Goal: Task Accomplishment & Management: Complete application form

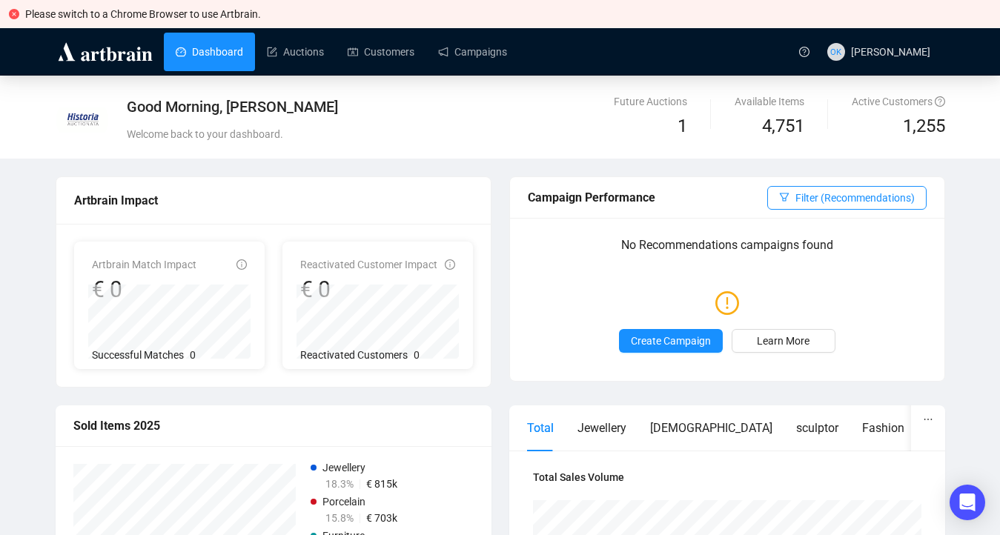
click at [196, 56] on link "Dashboard" at bounding box center [209, 52] width 67 height 39
click at [384, 70] on link "Customers" at bounding box center [381, 52] width 67 height 39
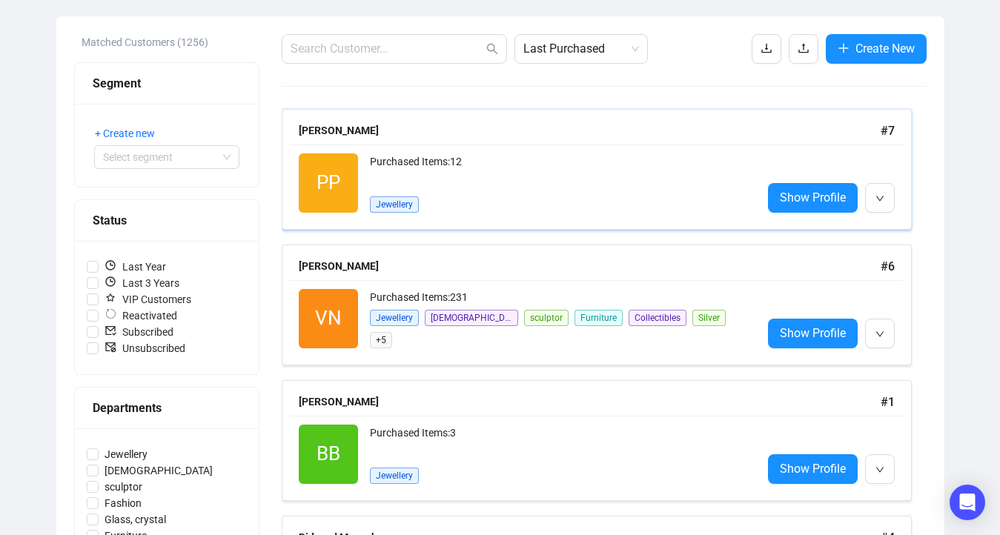
scroll to position [192, 0]
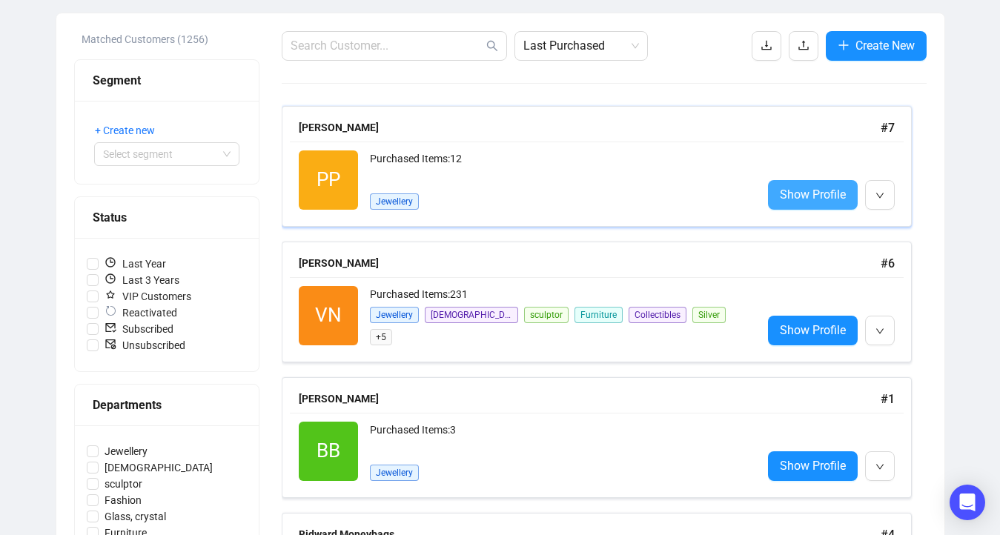
click at [814, 196] on span "Show Profile" at bounding box center [813, 194] width 66 height 19
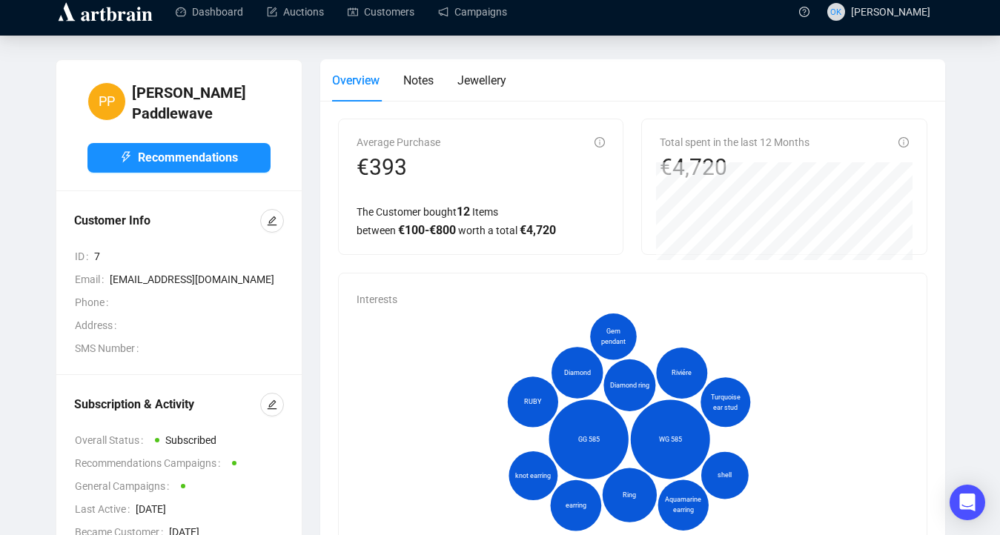
scroll to position [40, 0]
drag, startPoint x: 749, startPoint y: 142, endPoint x: 832, endPoint y: 140, distance: 83.0
click at [833, 141] on div "Total spent in the last 12 Months €4,720" at bounding box center [784, 157] width 249 height 47
click at [697, 156] on div "Total spent in the last 12 Months €4,720" at bounding box center [784, 186] width 249 height 105
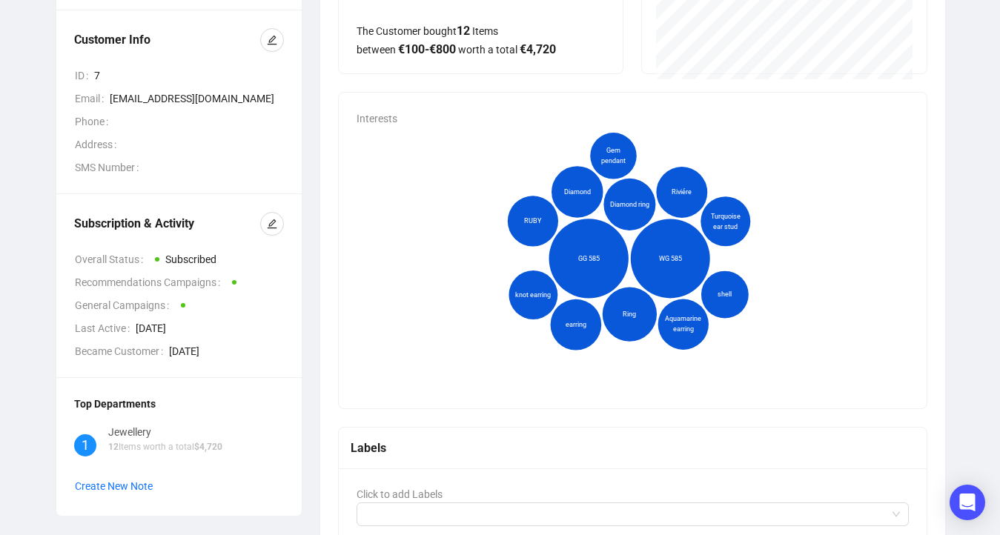
scroll to position [218, 0]
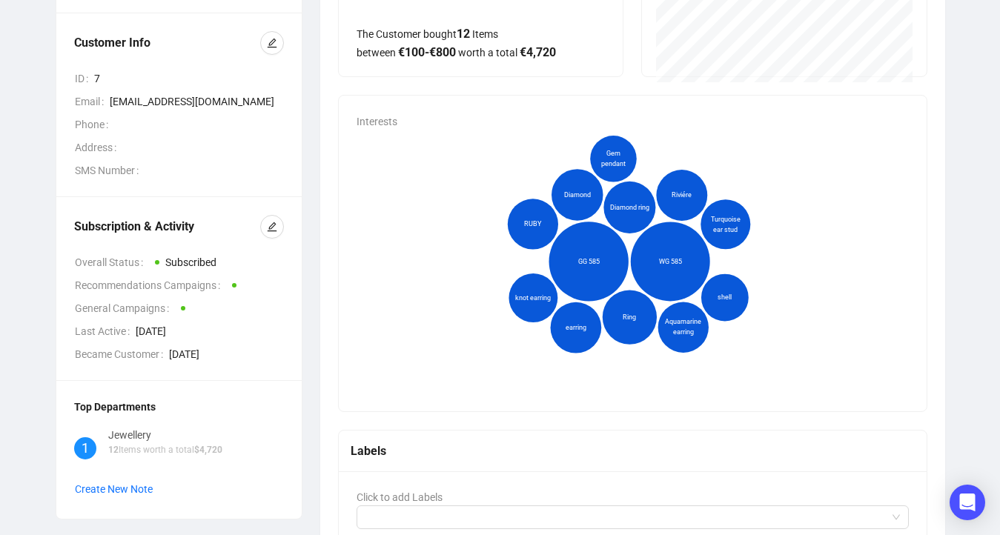
click at [570, 250] on div "GG 585" at bounding box center [589, 262] width 64 height 64
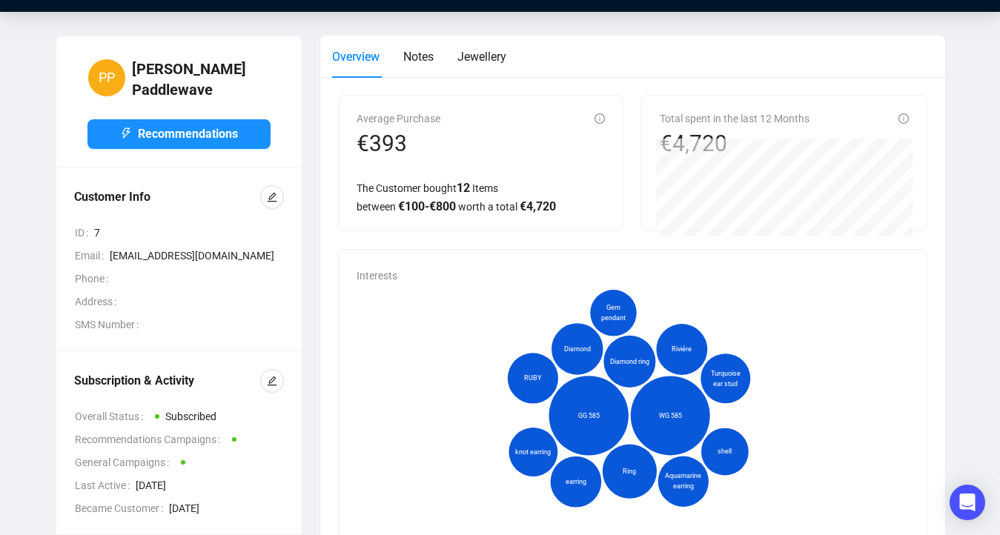
scroll to position [66, 0]
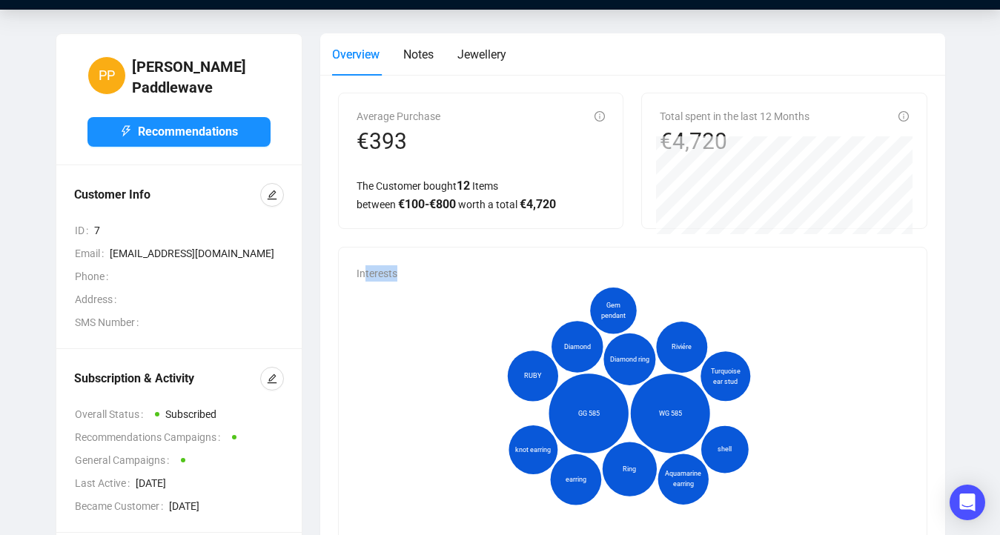
drag, startPoint x: 363, startPoint y: 273, endPoint x: 404, endPoint y: 273, distance: 40.8
click at [405, 273] on div "Interests GG 585 WG 585 Ring Diamond ring Diamond Riviére earring Aquamarine ea…" at bounding box center [633, 406] width 588 height 316
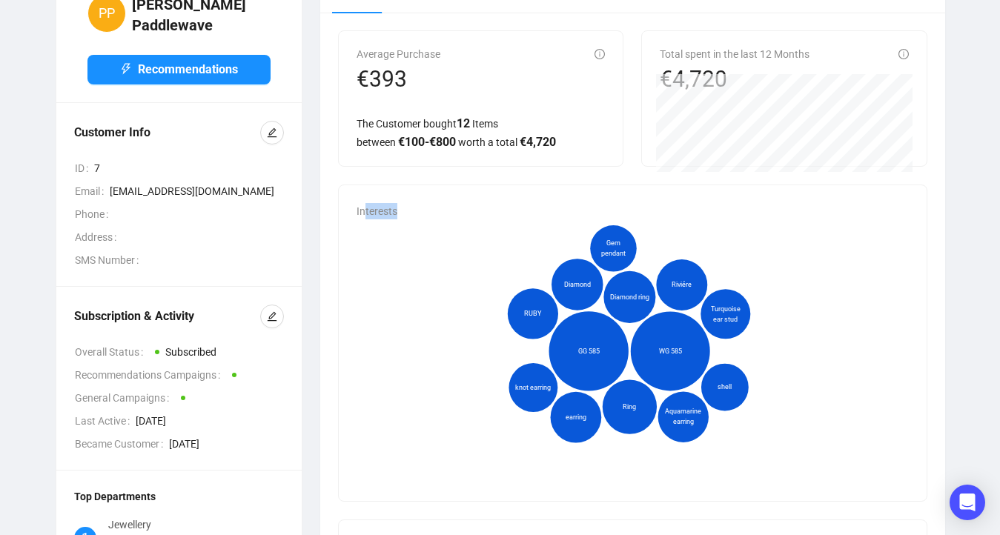
scroll to position [219, 0]
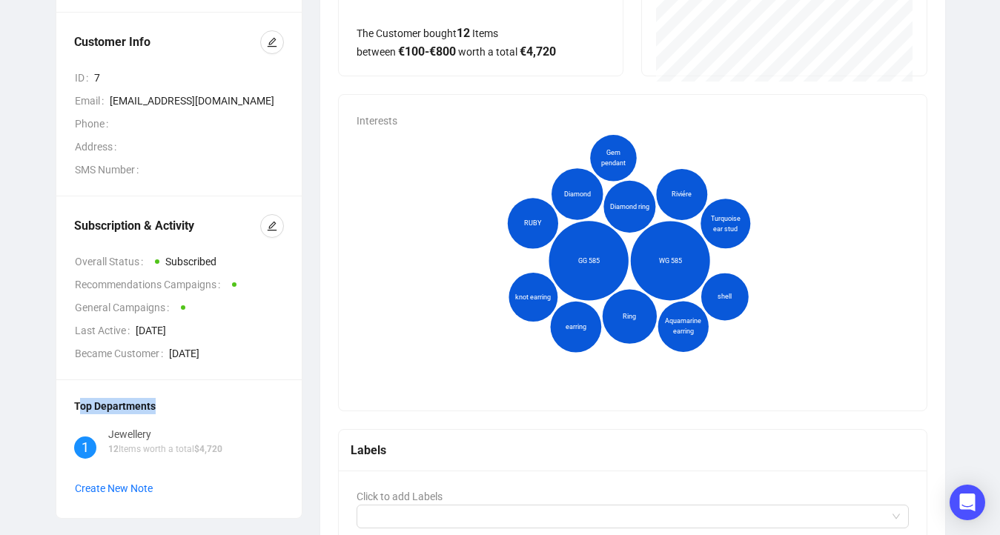
drag, startPoint x: 78, startPoint y: 398, endPoint x: 165, endPoint y: 389, distance: 87.2
click at [166, 398] on div "Top Departments" at bounding box center [179, 406] width 210 height 16
click at [165, 398] on div "Top Departments" at bounding box center [179, 406] width 210 height 16
drag, startPoint x: 157, startPoint y: 426, endPoint x: 110, endPoint y: 425, distance: 46.7
click at [110, 426] on div "Jewellery" at bounding box center [165, 434] width 114 height 16
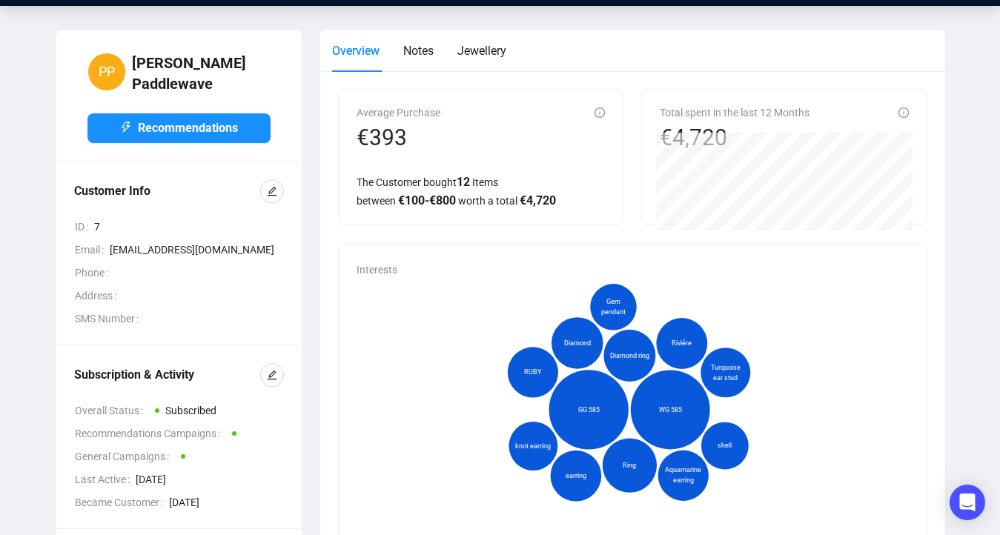
scroll to position [0, 0]
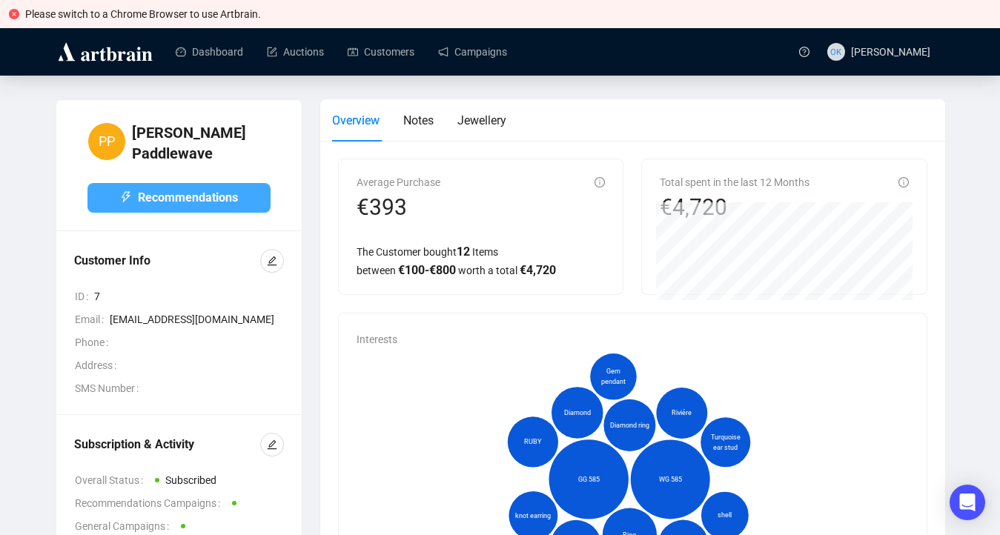
click at [223, 198] on span "Recommendations" at bounding box center [188, 197] width 100 height 19
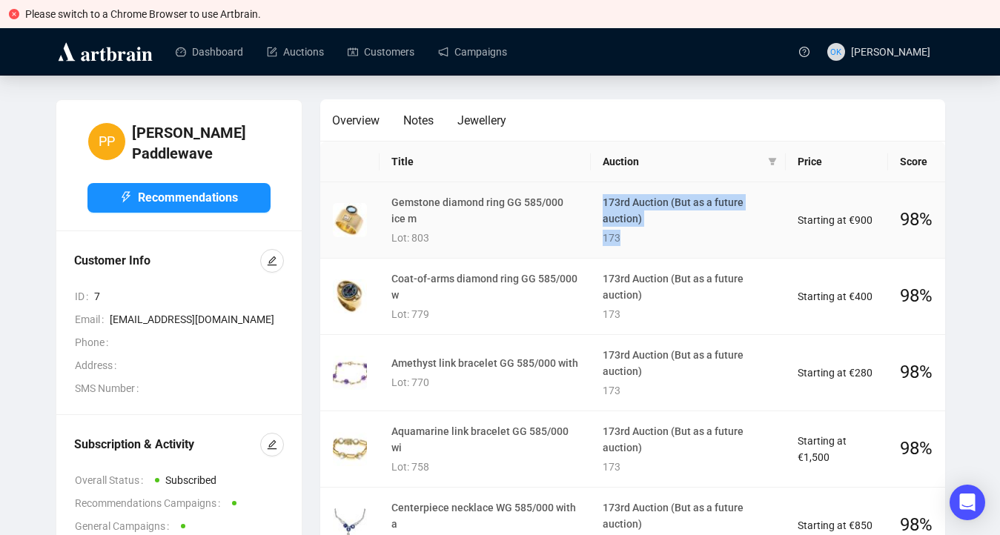
drag, startPoint x: 595, startPoint y: 197, endPoint x: 653, endPoint y: 239, distance: 71.6
click at [653, 239] on td "173rd Auction (But as a future auction) 173" at bounding box center [688, 220] width 195 height 76
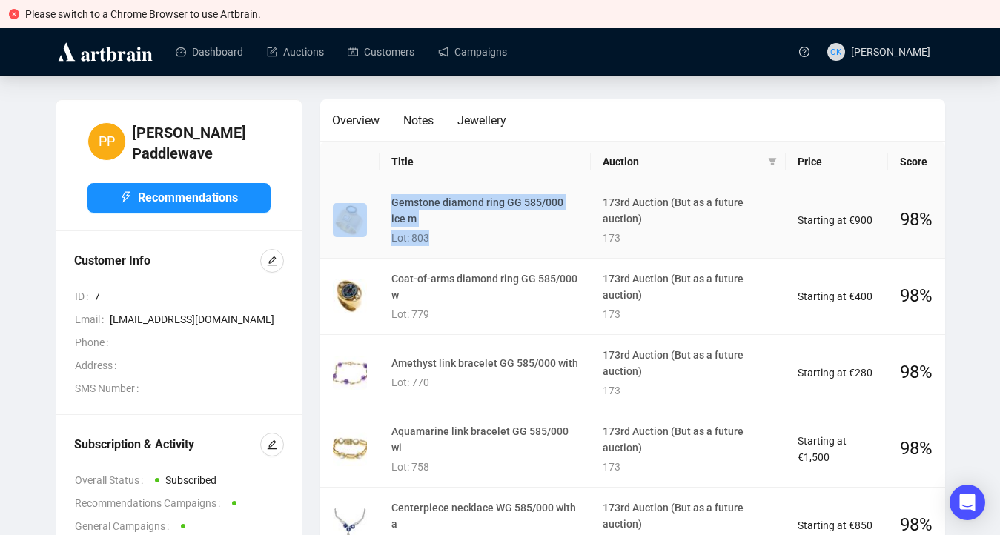
drag, startPoint x: 376, startPoint y: 196, endPoint x: 482, endPoint y: 231, distance: 111.8
click at [485, 231] on tr "Gemstone diamond ring GG 585/000 ice m Lot: 803 173rd Auction (But as a future …" at bounding box center [632, 220] width 625 height 76
click at [482, 231] on div "Lot: 803" at bounding box center [484, 238] width 187 height 16
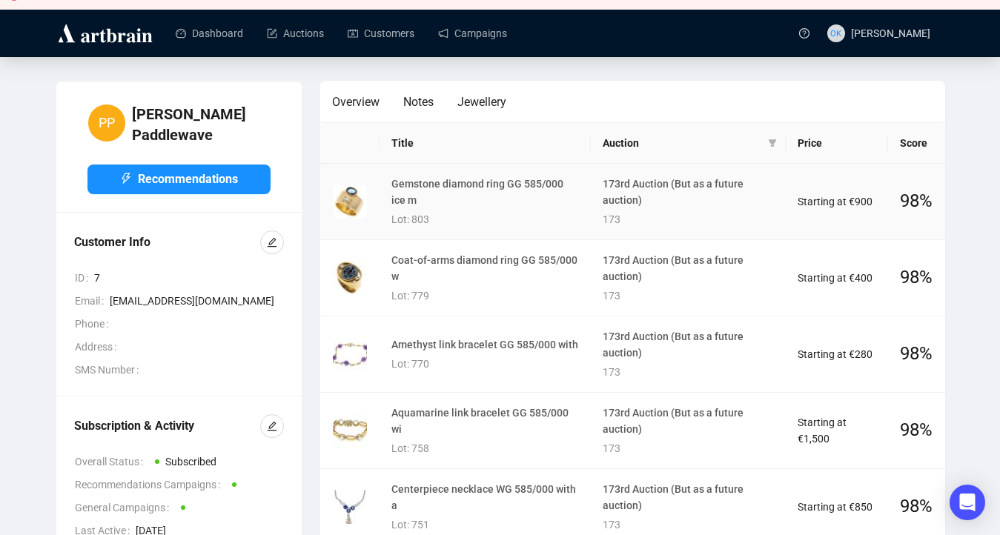
scroll to position [19, 0]
drag, startPoint x: 900, startPoint y: 214, endPoint x: 931, endPoint y: 214, distance: 31.1
click at [931, 214] on td "98 %" at bounding box center [916, 202] width 56 height 76
drag, startPoint x: 892, startPoint y: 205, endPoint x: 926, endPoint y: 205, distance: 34.1
click at [926, 205] on td "98 %" at bounding box center [916, 202] width 56 height 76
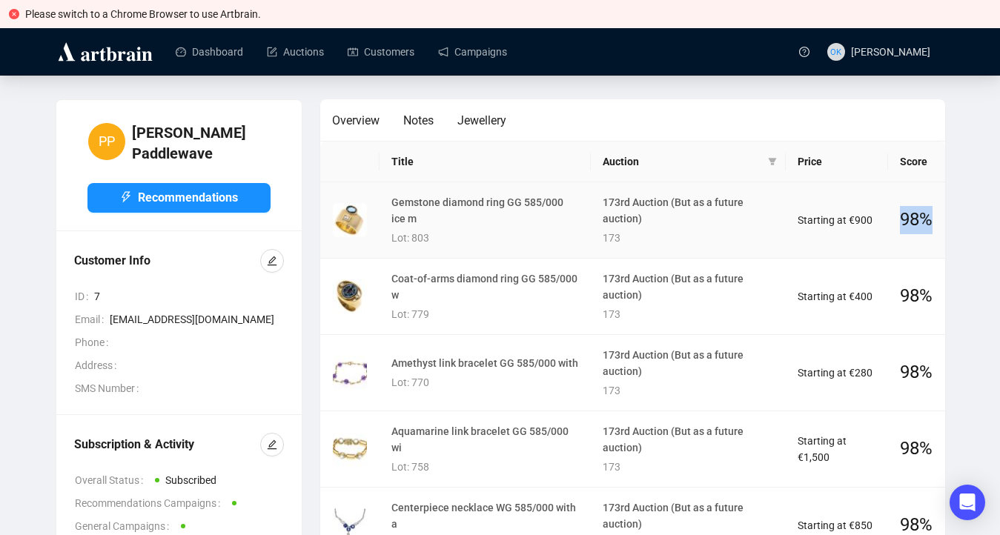
scroll to position [0, 0]
drag, startPoint x: 656, startPoint y: 217, endPoint x: 595, endPoint y: 201, distance: 62.9
click at [596, 201] on td "173rd Auction (But as a future auction) 173" at bounding box center [688, 220] width 195 height 76
click at [649, 222] on h4 "173rd Auction (But as a future auction)" at bounding box center [688, 210] width 171 height 33
drag, startPoint x: 645, startPoint y: 219, endPoint x: 598, endPoint y: 202, distance: 49.7
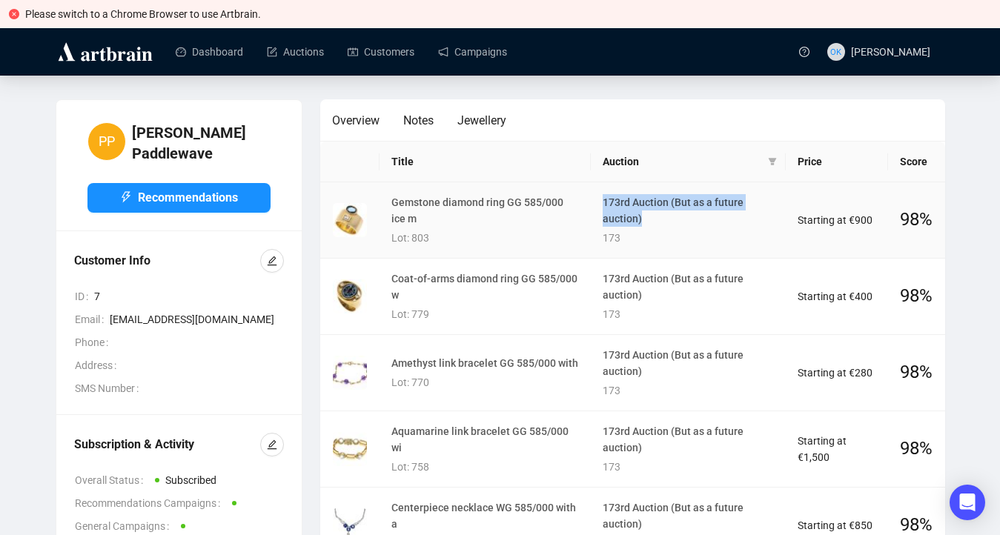
click at [598, 202] on td "173rd Auction (But as a future auction) 173" at bounding box center [688, 220] width 195 height 76
click at [187, 50] on link "Dashboard" at bounding box center [209, 52] width 67 height 39
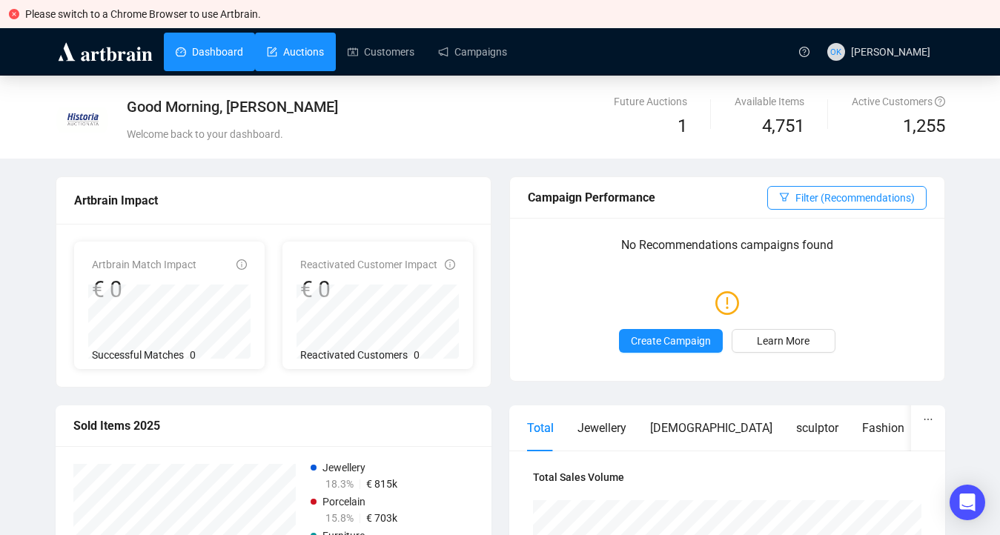
click at [294, 42] on link "Auctions" at bounding box center [295, 52] width 57 height 39
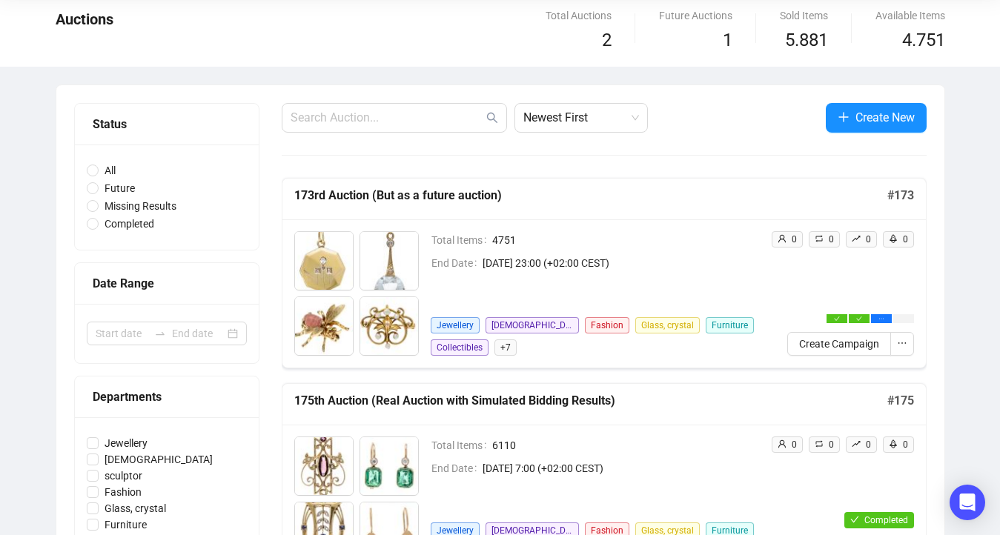
scroll to position [74, 0]
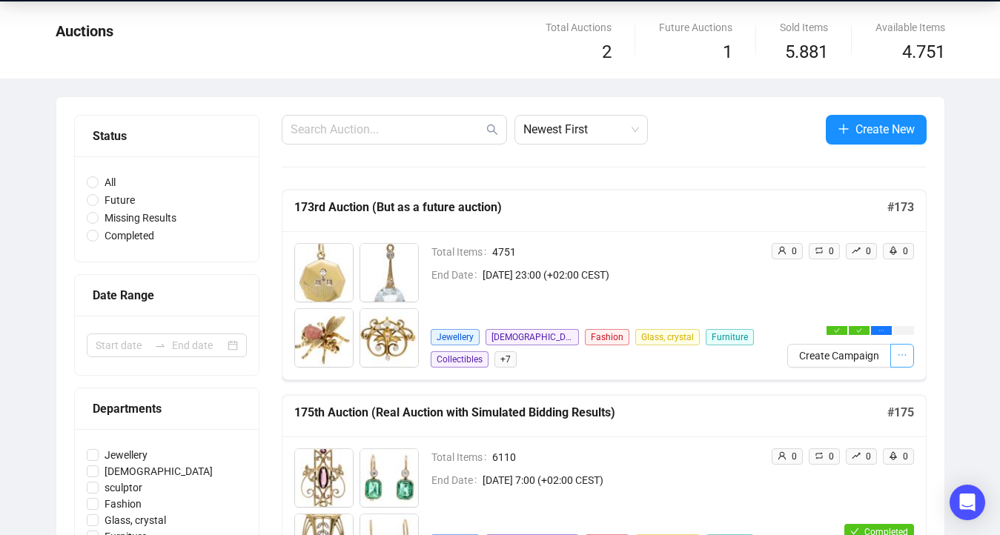
click at [897, 355] on icon "ellipsis" at bounding box center [902, 355] width 10 height 10
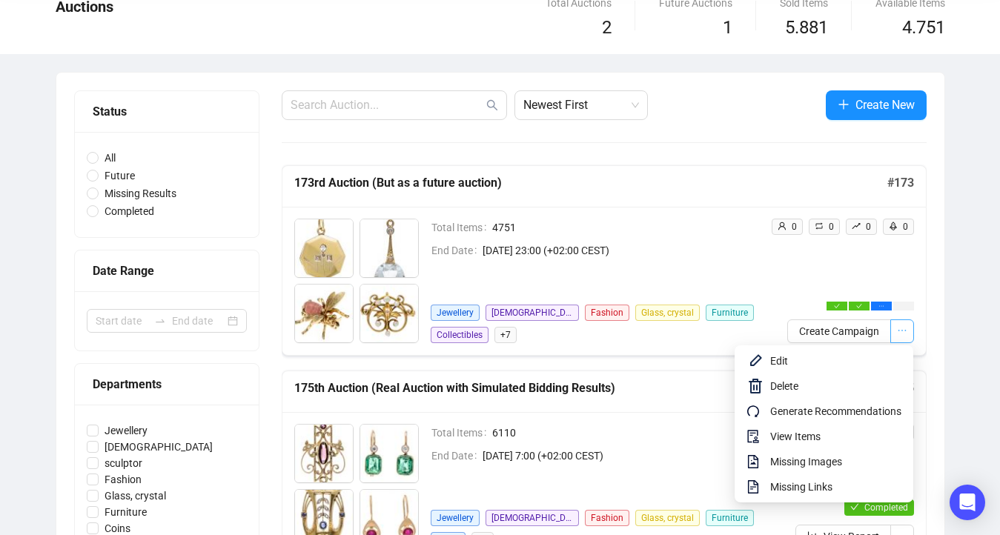
scroll to position [99, 0]
click at [863, 414] on span "Generate Recommendations" at bounding box center [835, 411] width 131 height 16
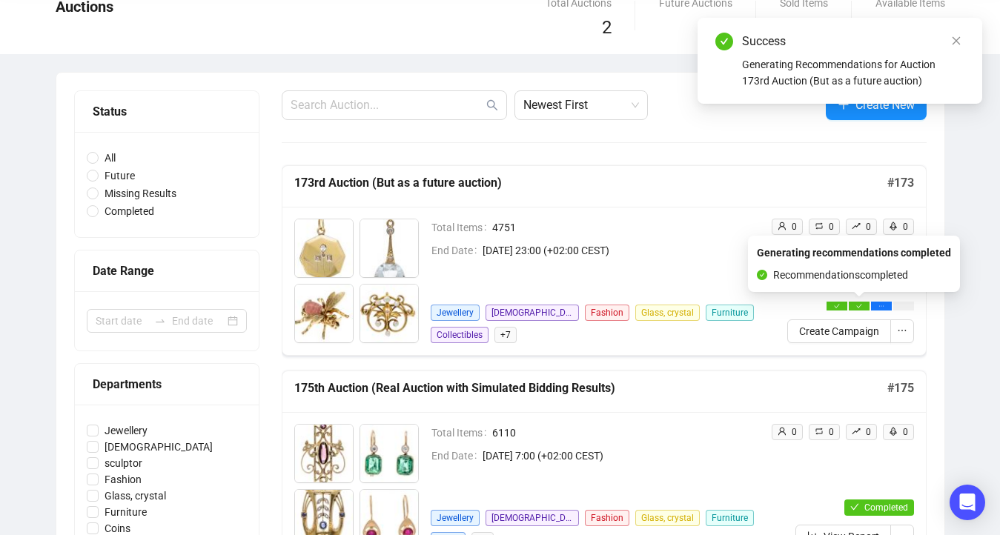
click at [860, 305] on icon "check" at bounding box center [859, 306] width 6 height 6
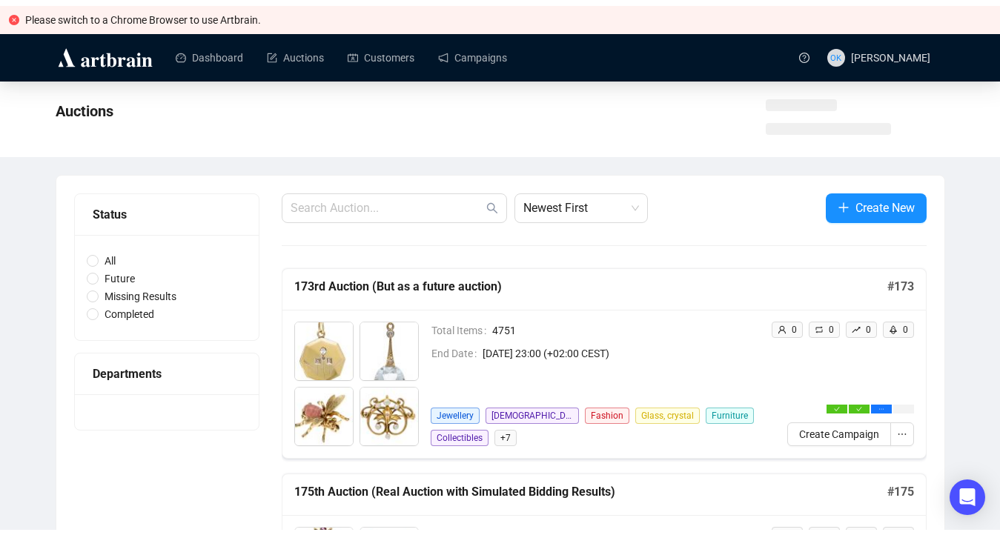
scroll to position [99, 0]
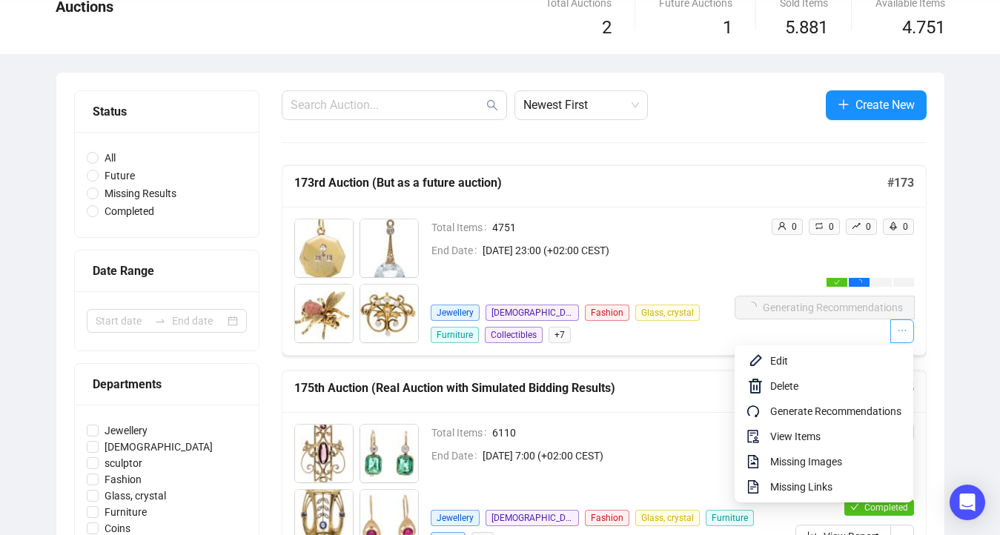
click at [899, 329] on icon "ellipsis" at bounding box center [902, 330] width 10 height 10
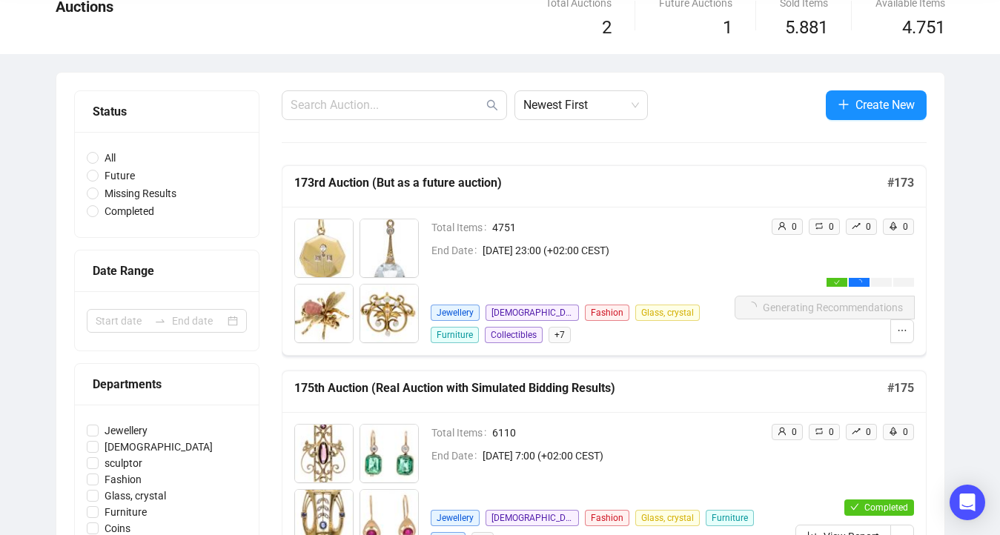
click at [777, 262] on div "0 0 0 0 Generating Recommendations" at bounding box center [823, 281] width 179 height 125
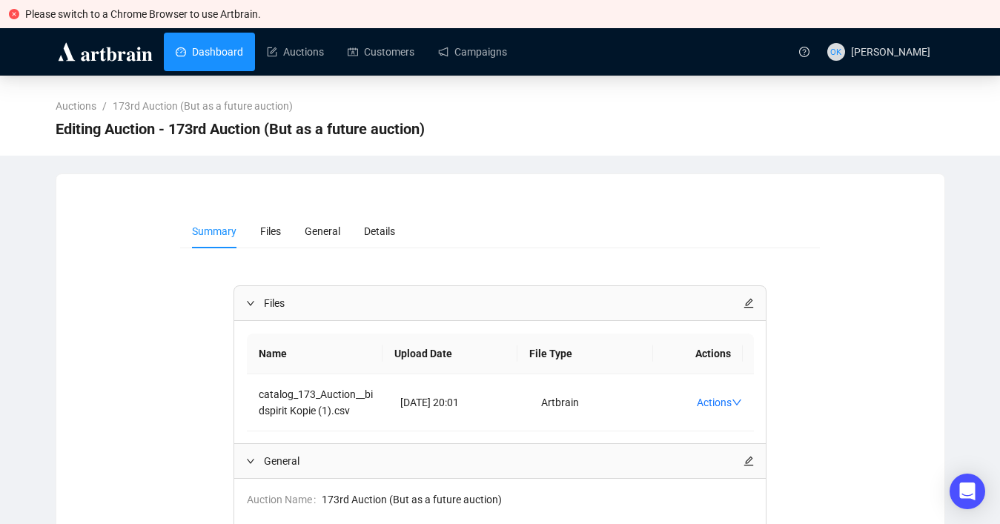
click at [205, 57] on link "Dashboard" at bounding box center [209, 52] width 67 height 39
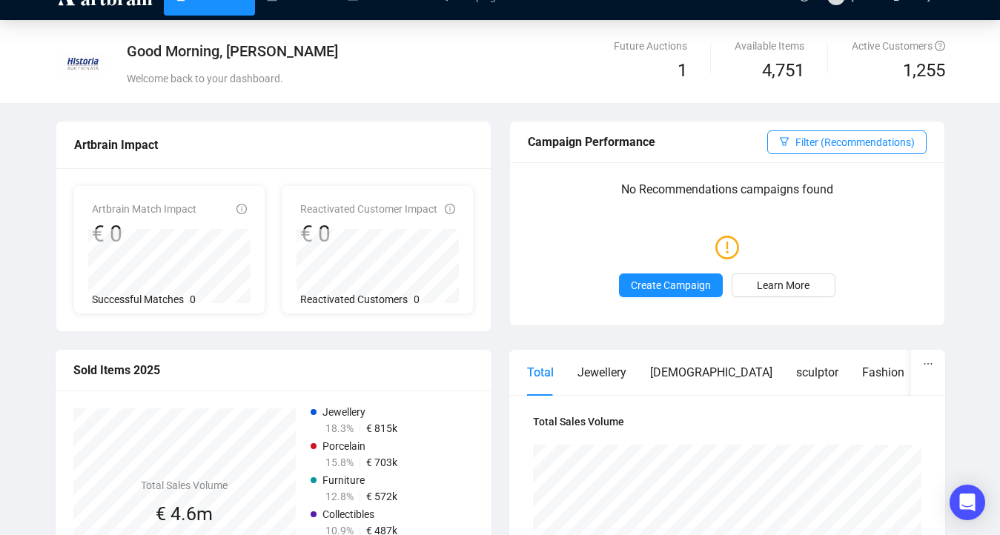
scroll to position [70, 0]
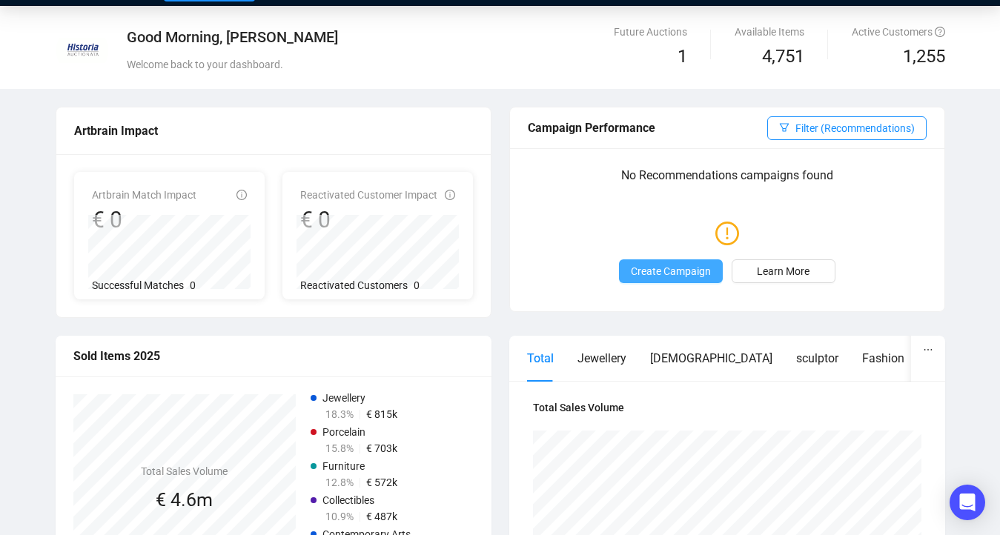
click at [654, 268] on span "Create Campaign" at bounding box center [671, 271] width 80 height 16
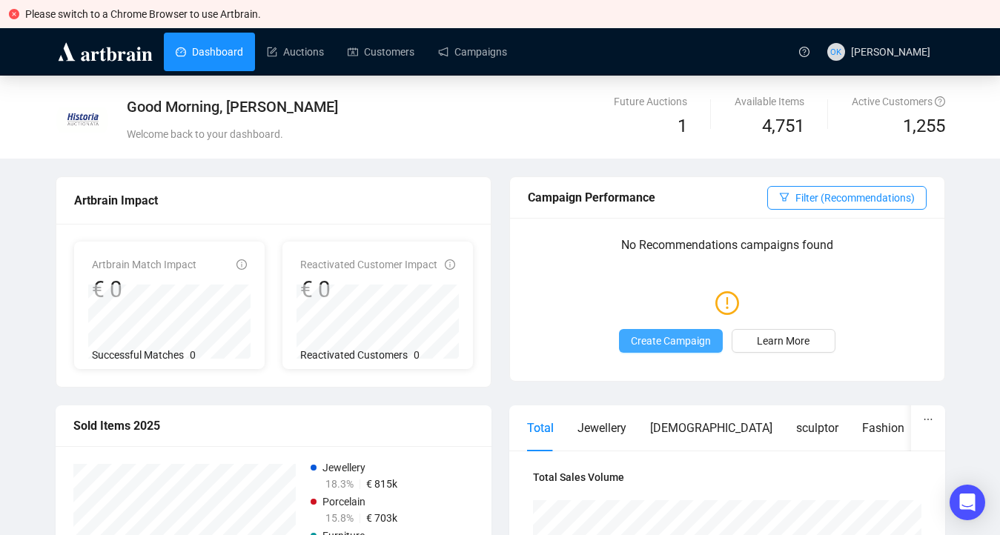
click at [670, 342] on span "Create Campaign" at bounding box center [671, 341] width 80 height 16
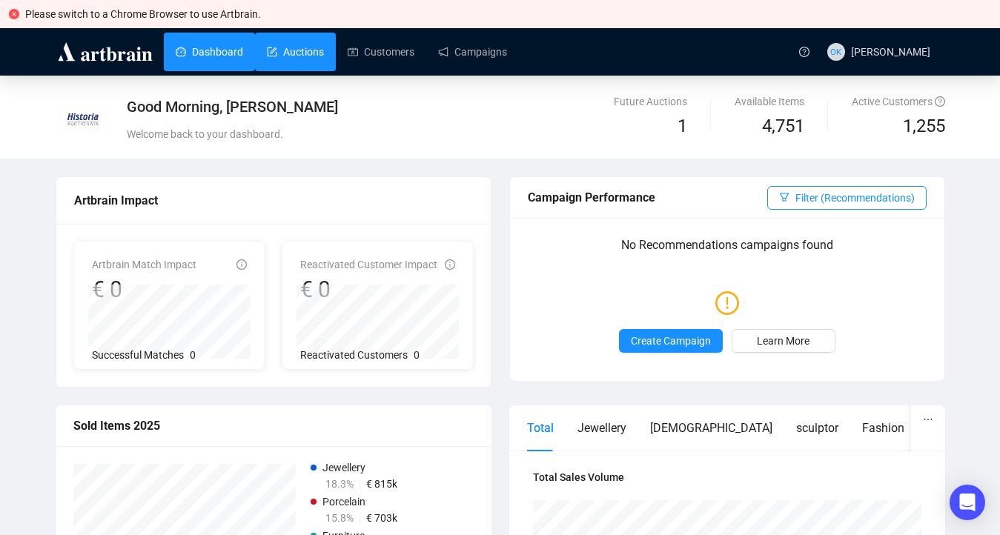
click at [301, 49] on link "Auctions" at bounding box center [295, 52] width 57 height 39
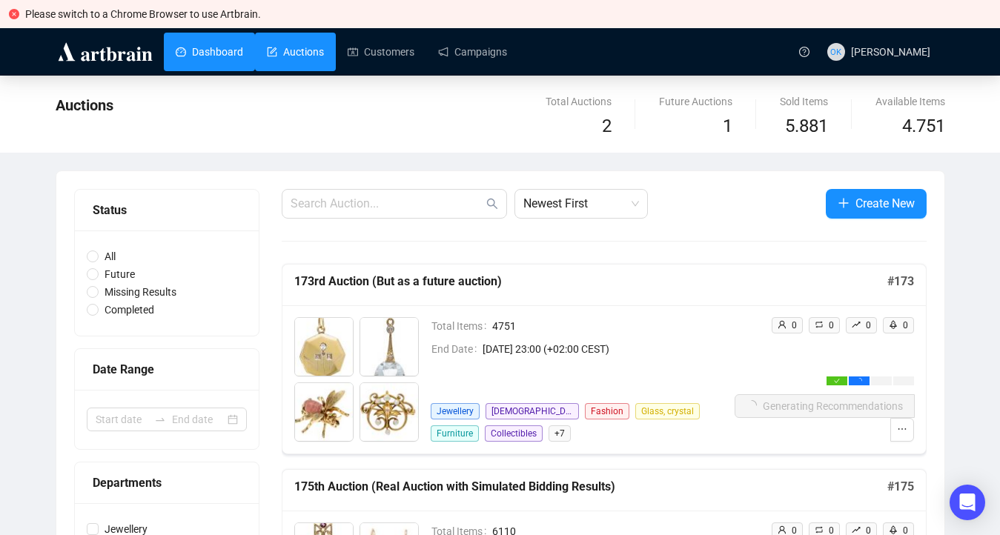
click at [215, 49] on link "Dashboard" at bounding box center [209, 52] width 67 height 39
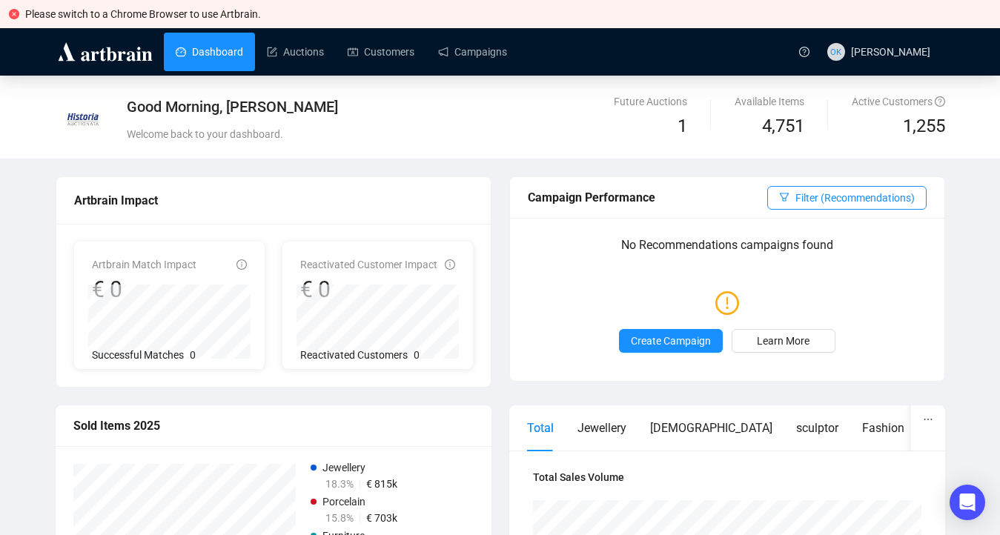
click at [538, 56] on ul "Dashboard Auctions Customers Campaigns" at bounding box center [475, 52] width 622 height 39
click at [494, 56] on link "Campaigns" at bounding box center [472, 52] width 69 height 39
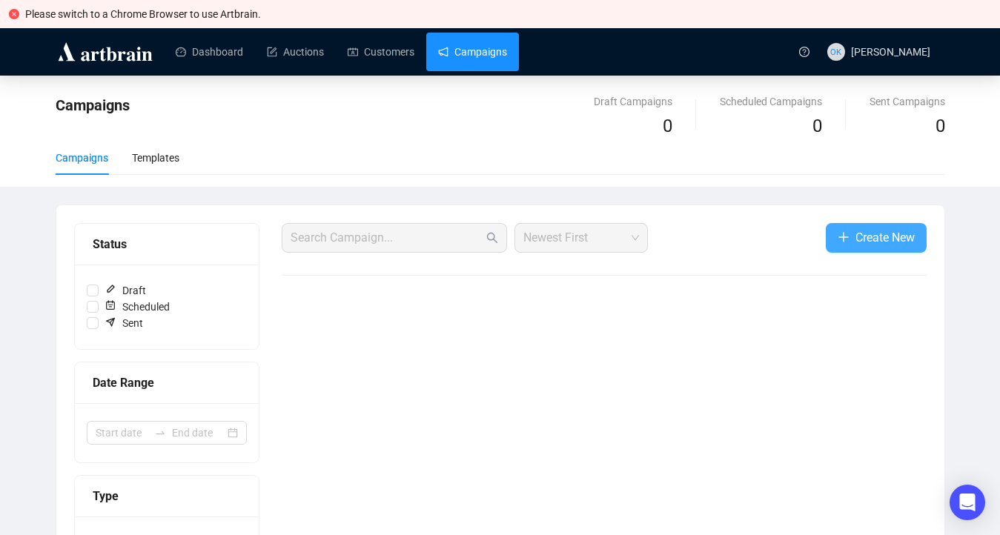
click at [872, 248] on button "Create New" at bounding box center [876, 238] width 101 height 30
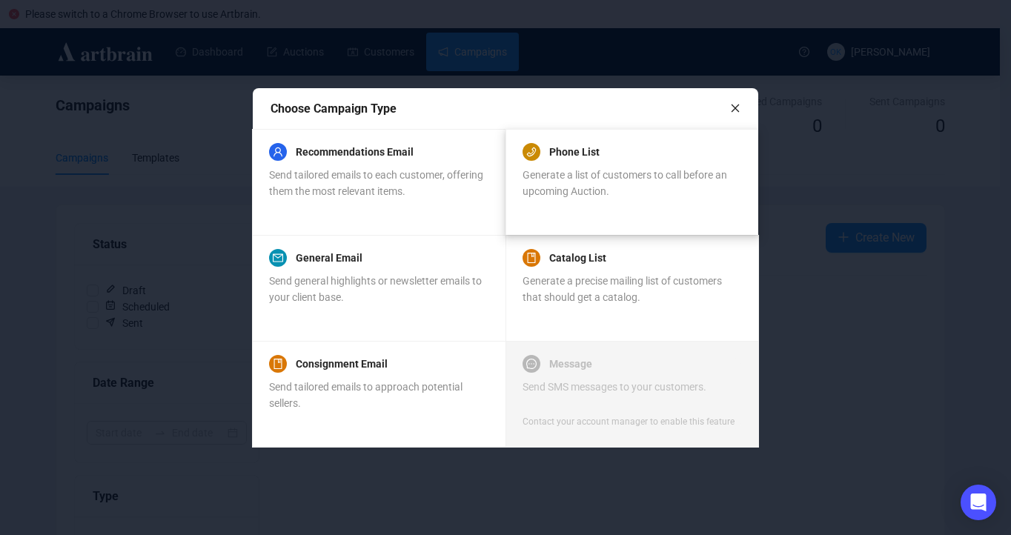
click at [585, 170] on span "Generate a list of customers to call before an upcoming Auction." at bounding box center [624, 183] width 205 height 28
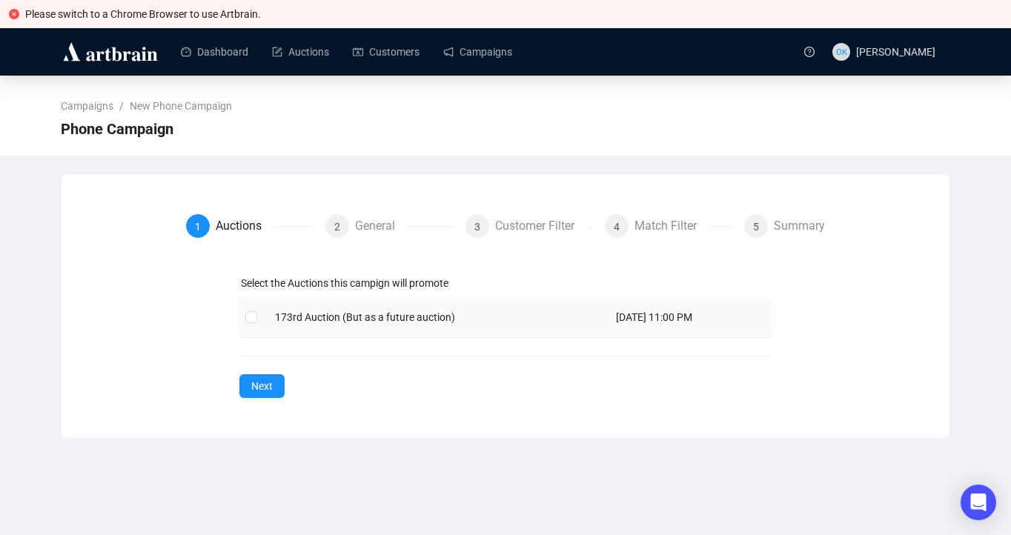
click at [260, 318] on td at bounding box center [251, 317] width 24 height 41
click at [255, 318] on input "checkbox" at bounding box center [250, 316] width 10 height 10
checkbox input "true"
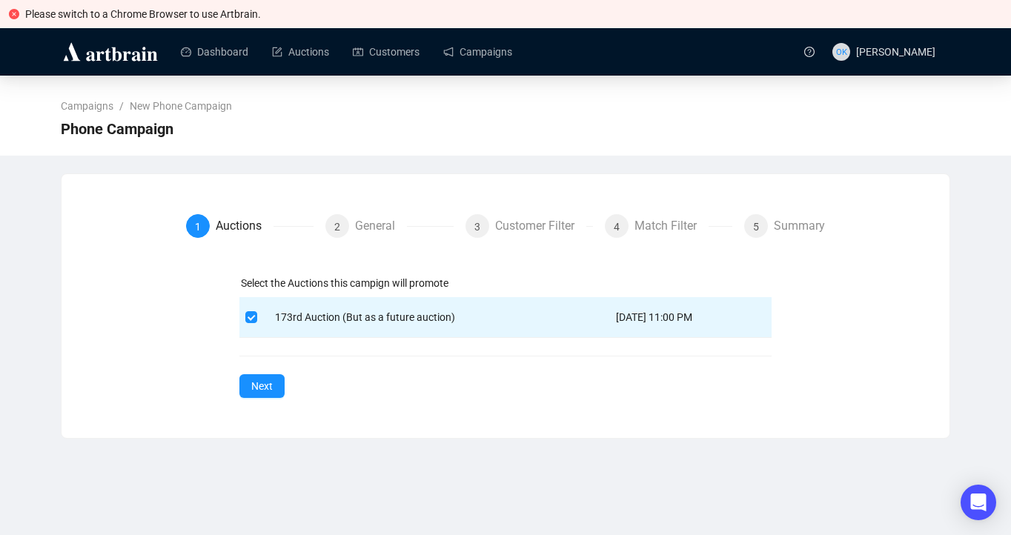
click at [256, 400] on div "1 Auctions 2 General 3 Customer Filter 4 Match Filter 5 Summary Select the Auct…" at bounding box center [506, 305] width 888 height 219
click at [258, 390] on span "Next" at bounding box center [261, 386] width 21 height 16
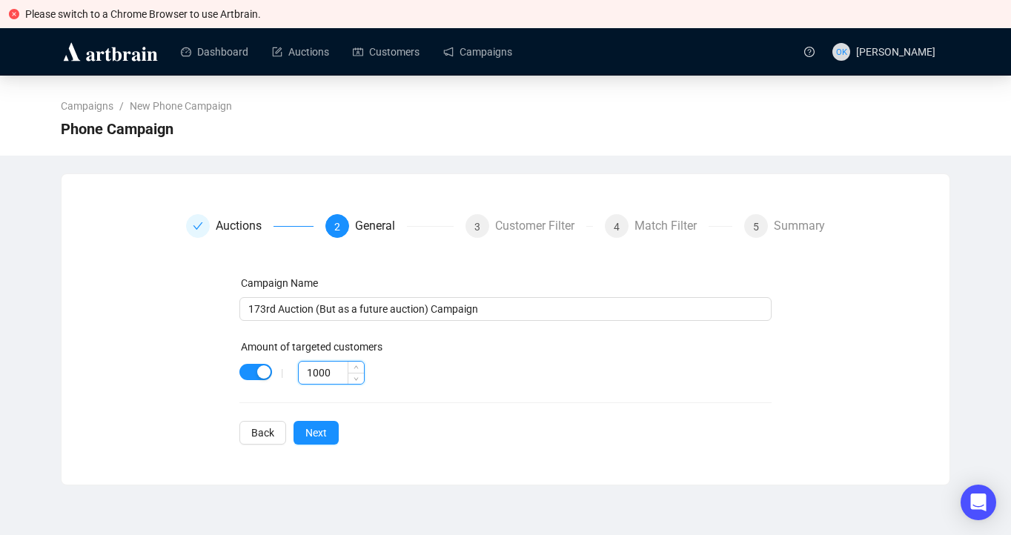
drag, startPoint x: 334, startPoint y: 372, endPoint x: 300, endPoint y: 372, distance: 34.1
click at [300, 372] on input "1000" at bounding box center [331, 373] width 65 height 22
type input "10"
click at [311, 435] on span "Next" at bounding box center [315, 433] width 21 height 16
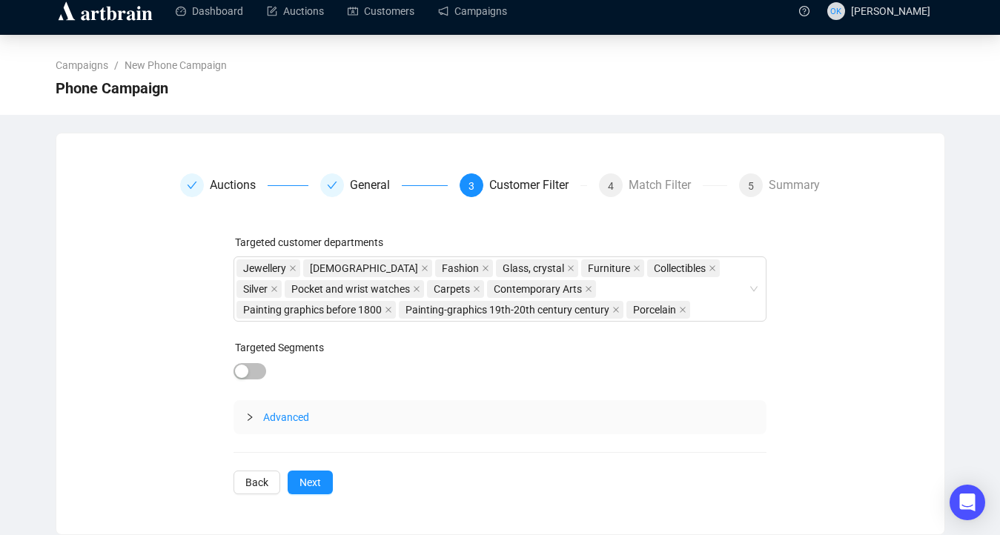
scroll to position [41, 0]
click at [319, 485] on span "Next" at bounding box center [309, 482] width 21 height 16
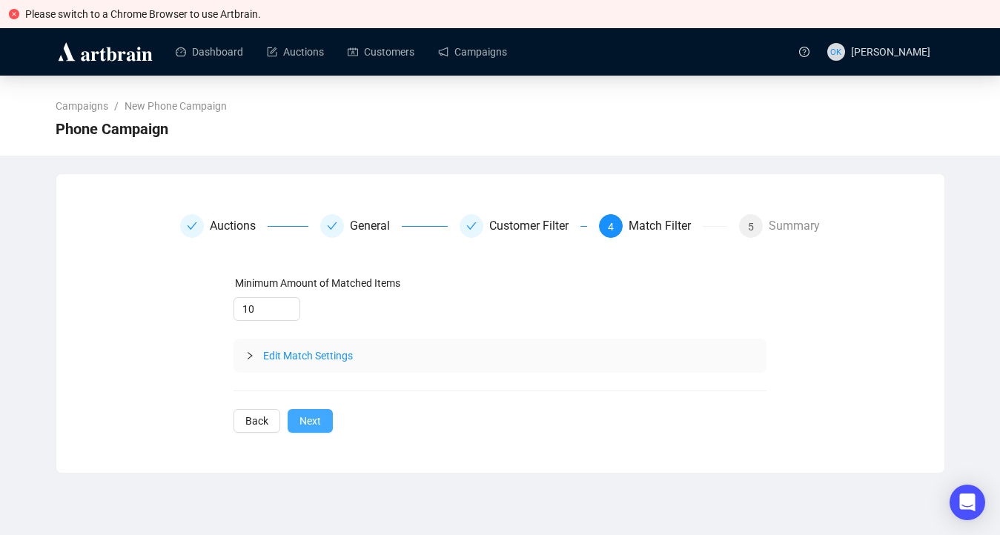
scroll to position [0, 0]
click at [264, 355] on div at bounding box center [260, 356] width 18 height 16
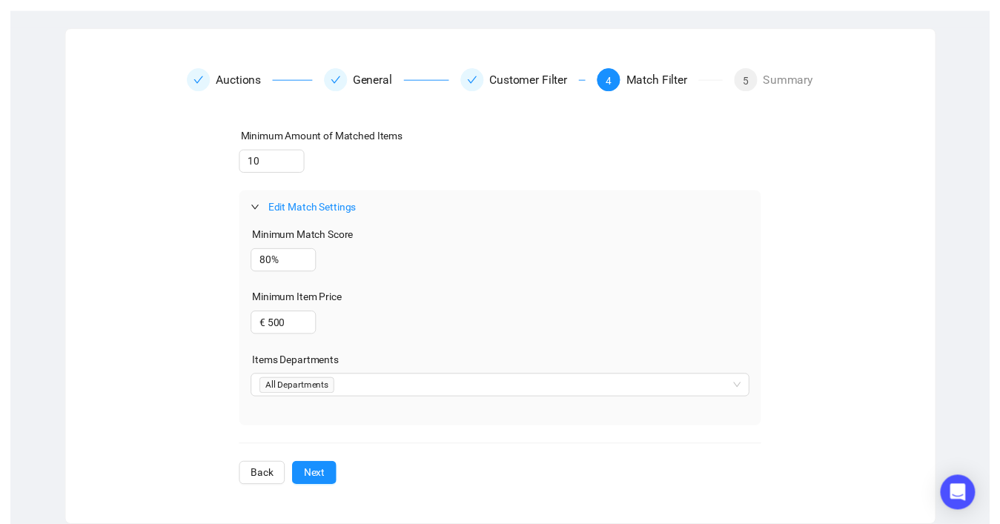
scroll to position [145, 0]
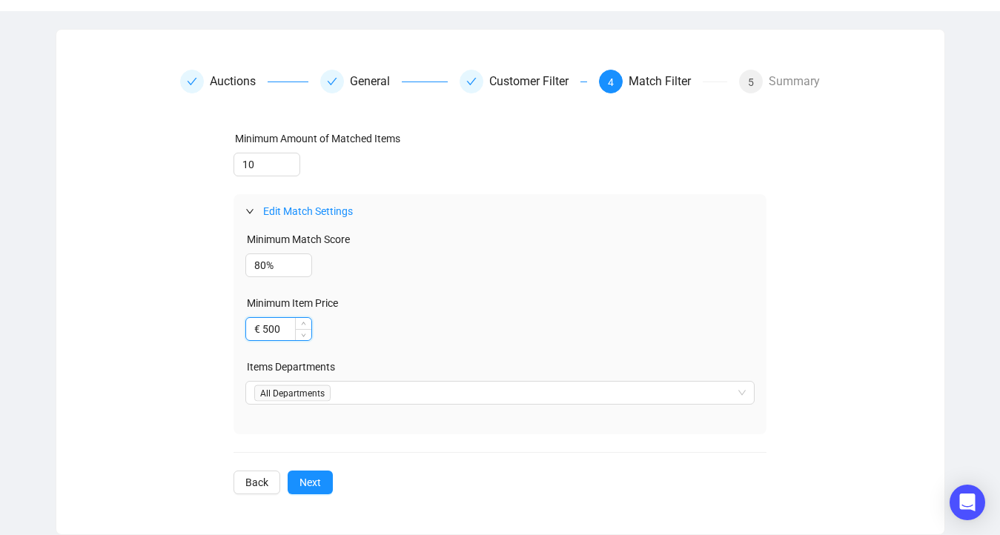
drag, startPoint x: 291, startPoint y: 336, endPoint x: 265, endPoint y: 333, distance: 26.8
click at [265, 333] on input "€ 500" at bounding box center [278, 329] width 65 height 22
type input "€ 8,000"
click at [331, 489] on button "Next" at bounding box center [310, 483] width 45 height 24
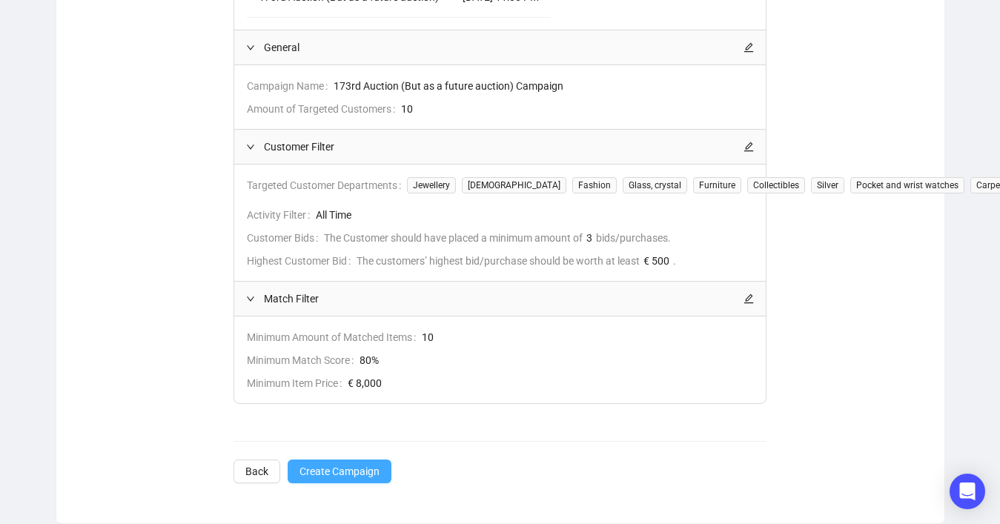
scroll to position [346, 0]
click at [368, 475] on span "Create Campaign" at bounding box center [339, 471] width 80 height 16
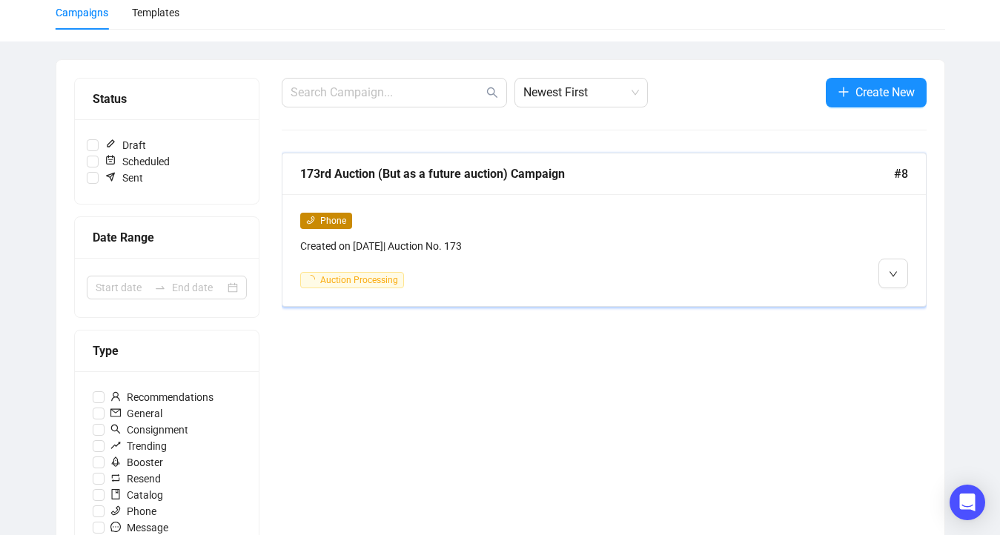
scroll to position [140, 0]
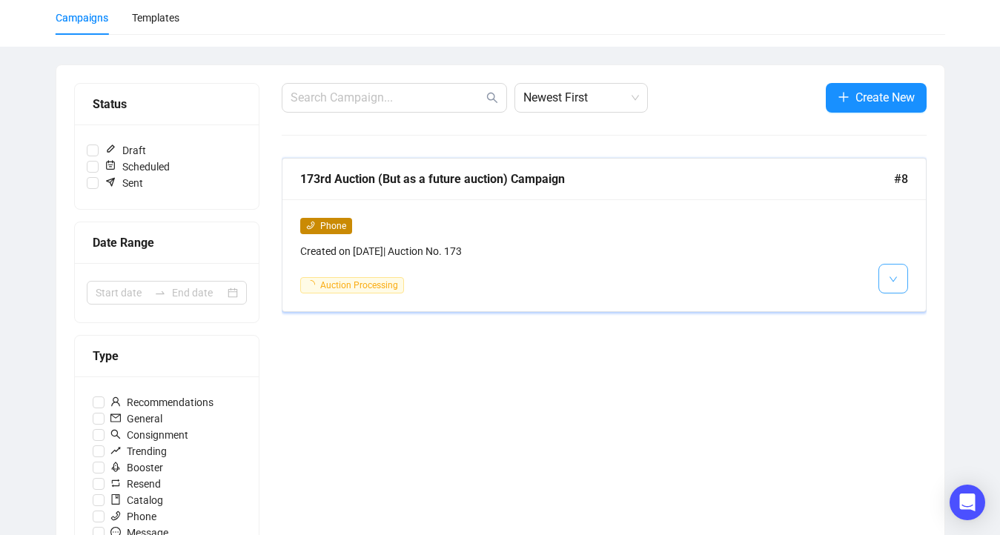
click at [886, 283] on button "button" at bounding box center [893, 279] width 30 height 30
click at [439, 321] on div "Newest First Create New 173rd Auction (But as a future auction) Campaign #8 Pho…" at bounding box center [604, 500] width 645 height 834
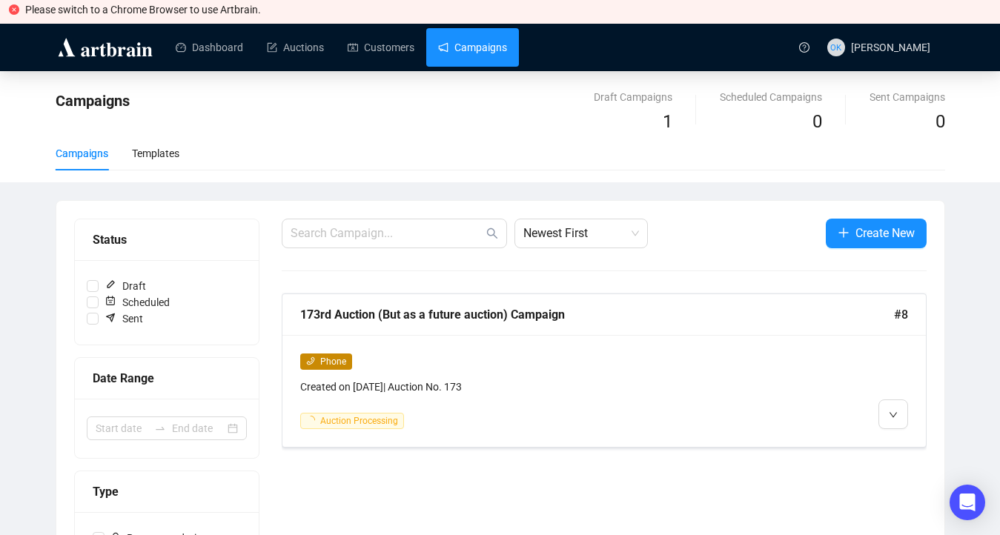
scroll to position [0, 0]
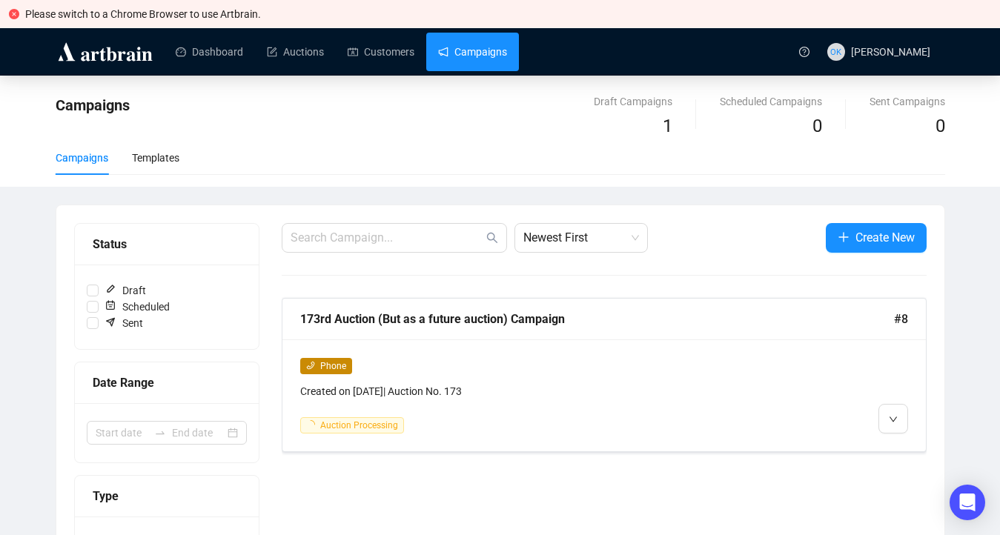
click at [486, 55] on link "Campaigns" at bounding box center [472, 52] width 69 height 39
click at [468, 48] on link "Campaigns" at bounding box center [472, 52] width 69 height 39
click at [361, 47] on link "Customers" at bounding box center [381, 52] width 67 height 39
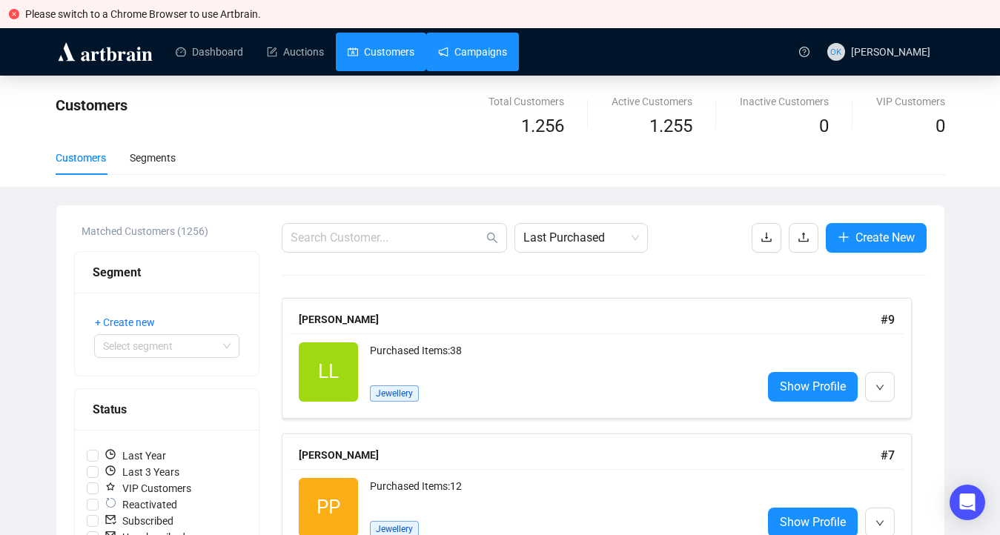
click at [485, 56] on link "Campaigns" at bounding box center [472, 52] width 69 height 39
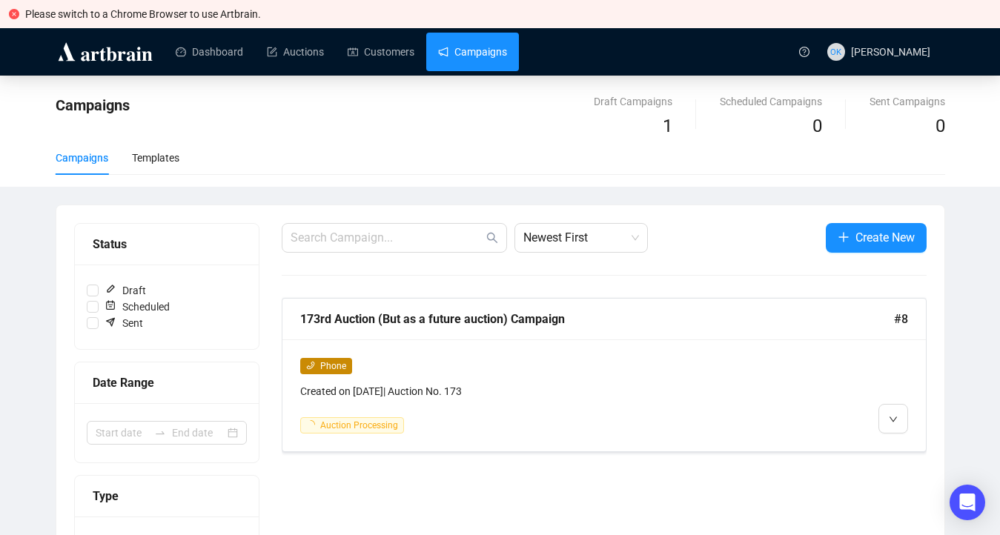
click at [866, 247] on button "Create New" at bounding box center [876, 238] width 101 height 30
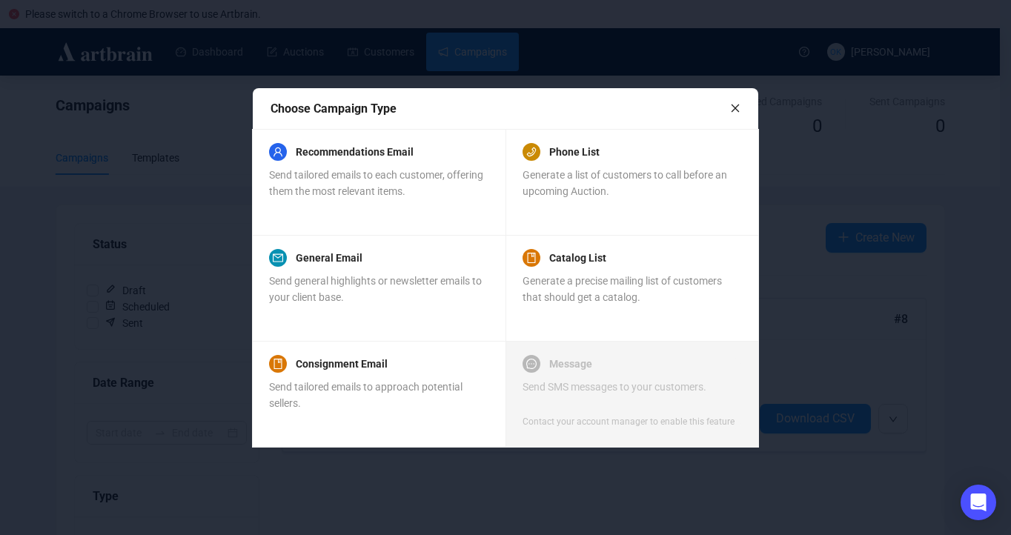
click at [731, 107] on icon "close" at bounding box center [735, 108] width 10 height 10
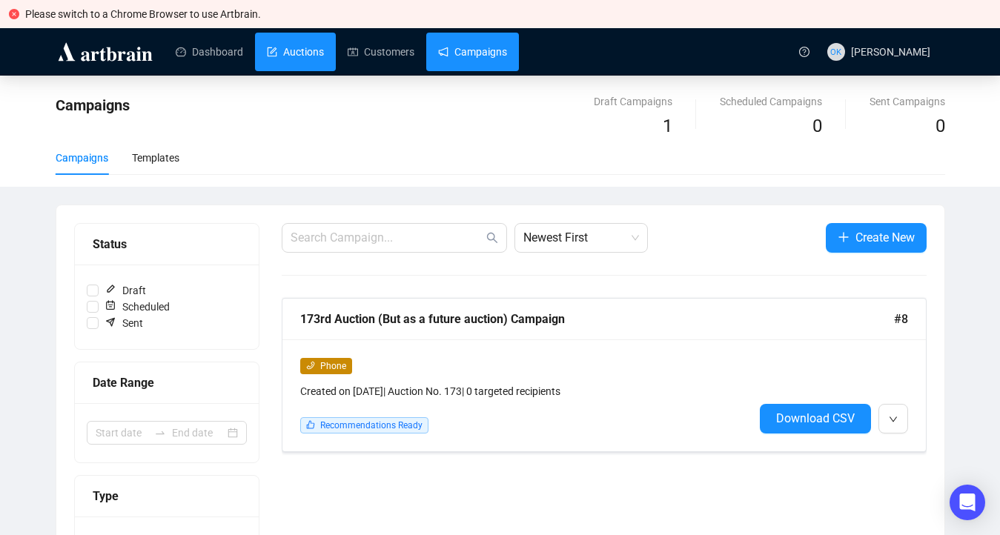
click at [301, 48] on link "Auctions" at bounding box center [295, 52] width 57 height 39
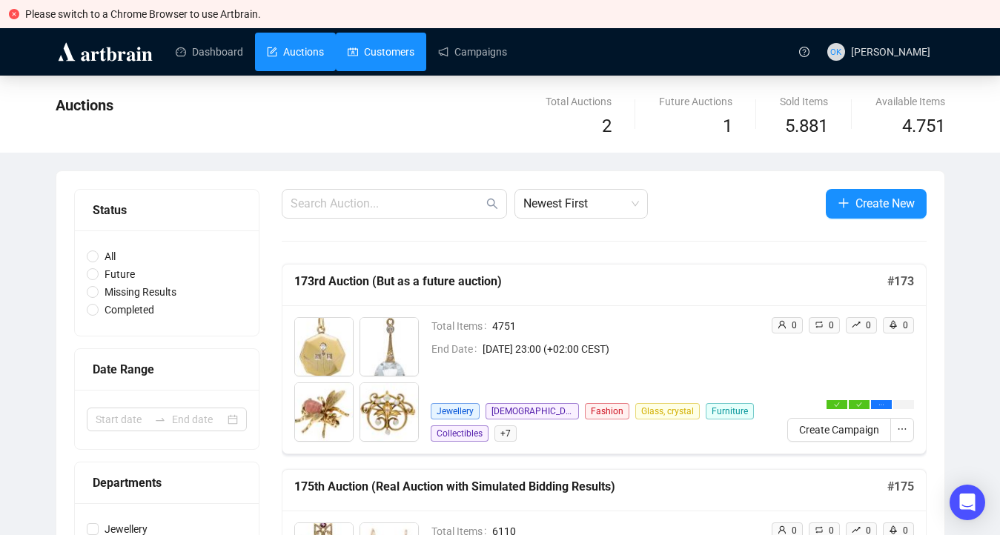
click at [349, 50] on link "Customers" at bounding box center [381, 52] width 67 height 39
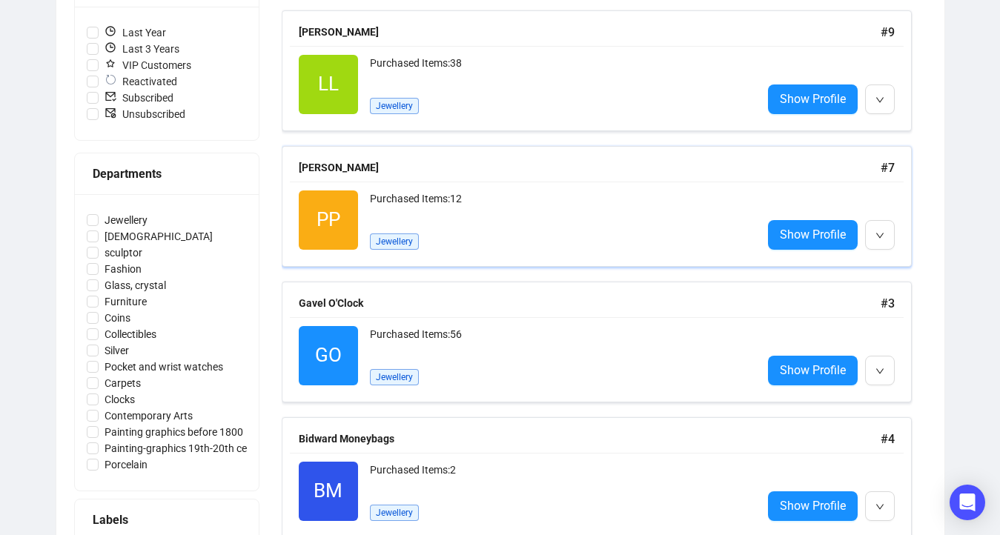
scroll to position [424, 0]
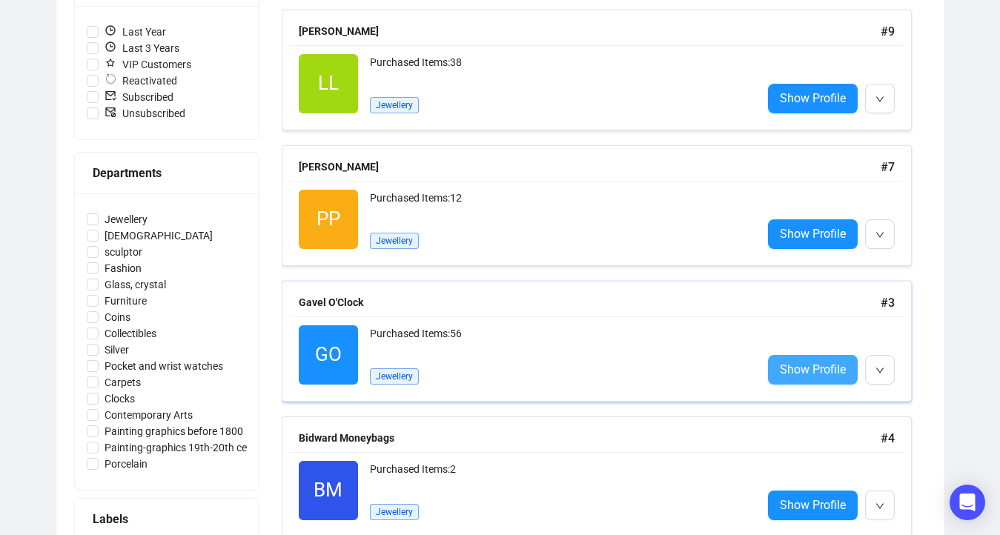
click at [781, 362] on span "Show Profile" at bounding box center [813, 369] width 66 height 19
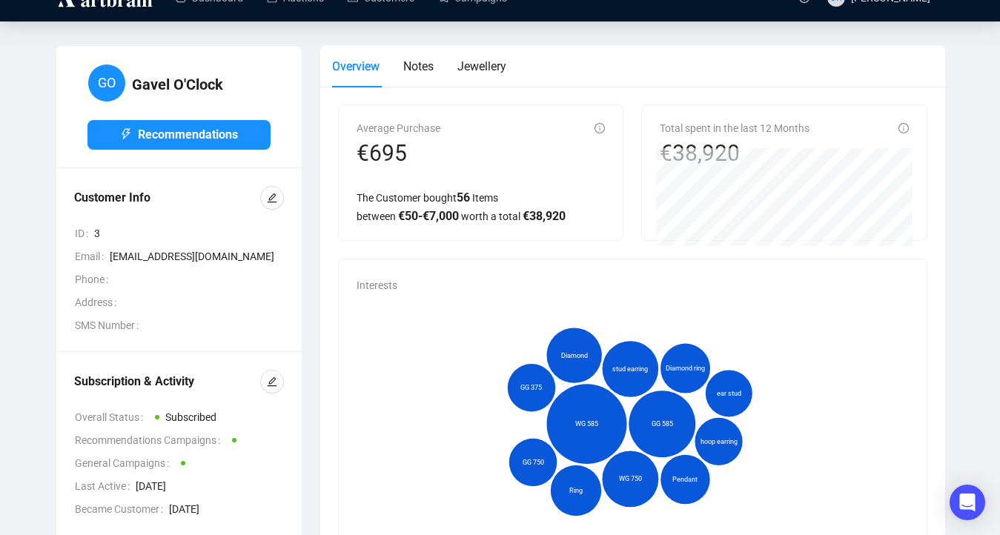
scroll to position [50, 0]
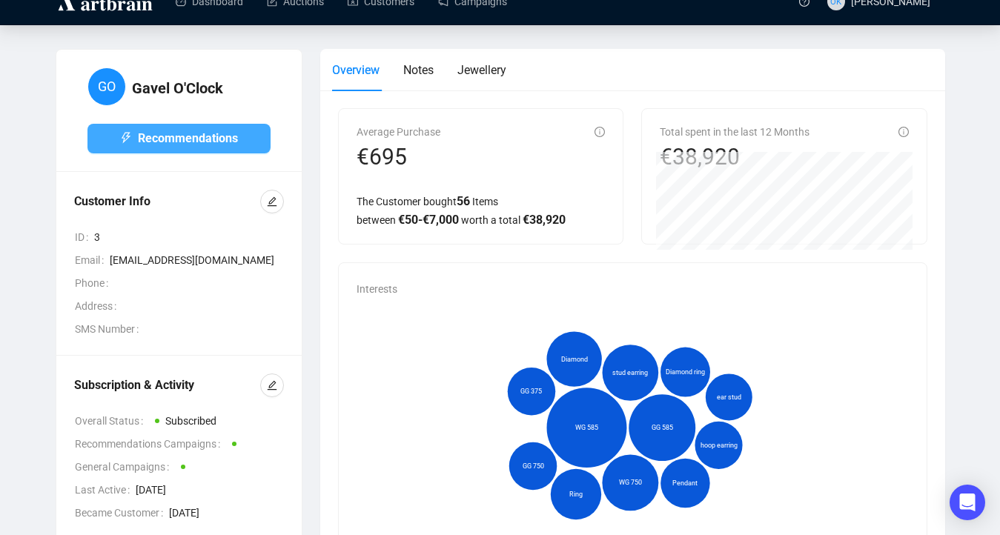
click at [190, 143] on span "Recommendations" at bounding box center [188, 138] width 100 height 19
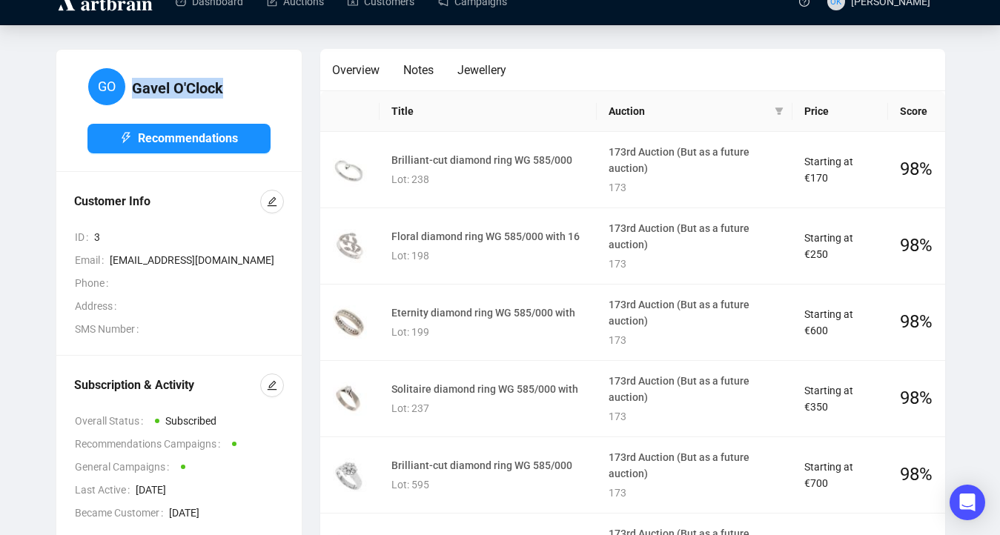
drag, startPoint x: 262, startPoint y: 90, endPoint x: 134, endPoint y: 93, distance: 128.2
click at [135, 93] on div "GO Gavel O'Clock" at bounding box center [178, 86] width 183 height 39
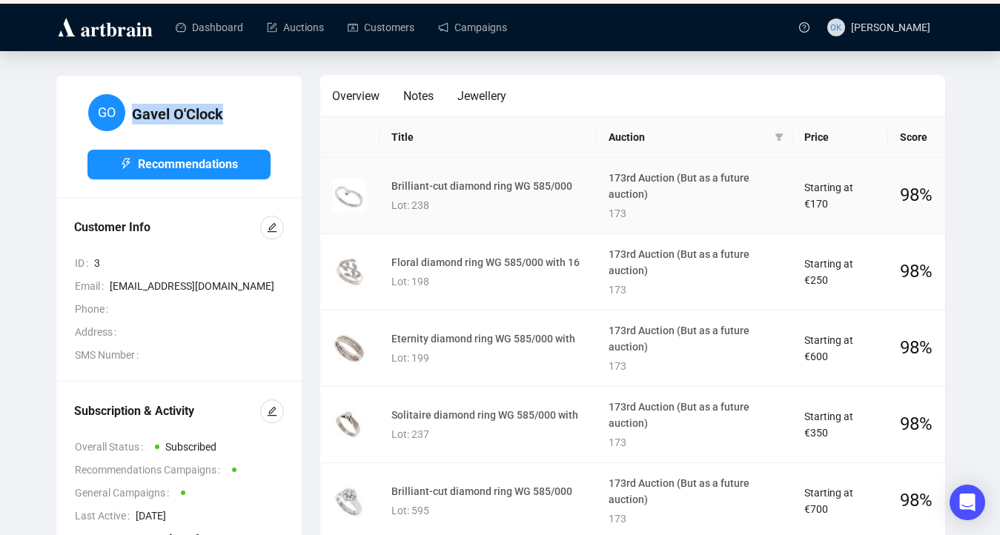
scroll to position [24, 0]
